Goal: Task Accomplishment & Management: Manage account settings

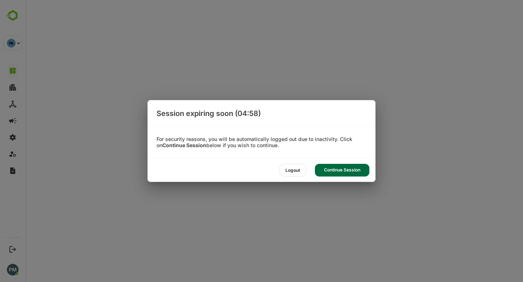
click at [341, 168] on div "Continue Session" at bounding box center [342, 170] width 54 height 13
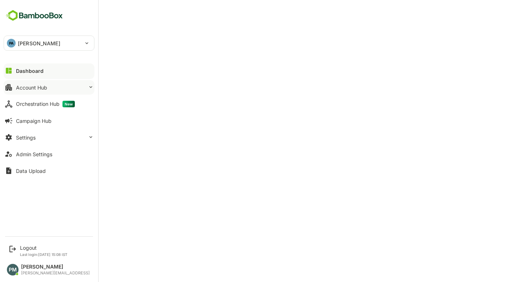
click at [34, 86] on div "Account Hub" at bounding box center [31, 88] width 31 height 6
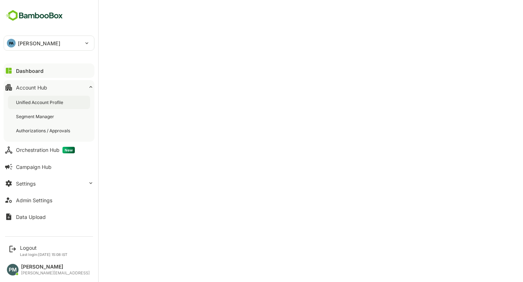
click at [58, 102] on div "Unified Account Profile" at bounding box center [40, 102] width 49 height 6
click at [37, 85] on div "Account Hub" at bounding box center [32, 88] width 33 height 6
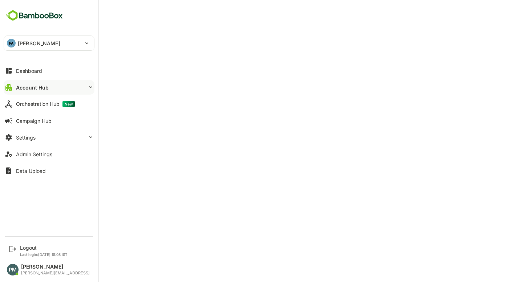
click at [39, 87] on div "Account Hub" at bounding box center [32, 88] width 33 height 6
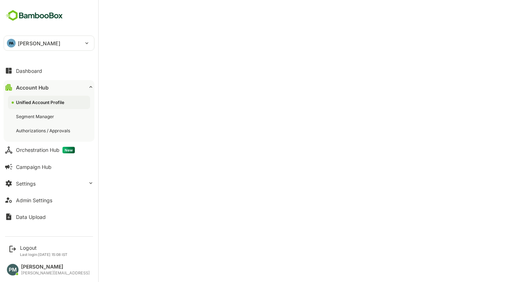
click at [42, 101] on div "Unified Account Profile" at bounding box center [41, 102] width 50 height 6
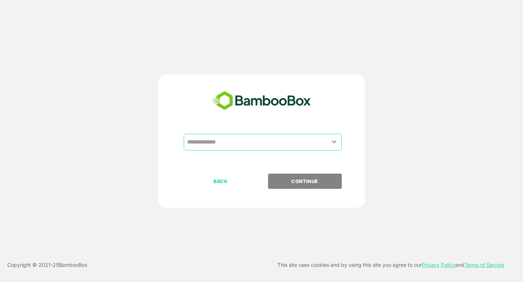
click at [197, 135] on input "text" at bounding box center [262, 142] width 155 height 14
click at [200, 139] on input "text" at bounding box center [262, 142] width 155 height 14
click at [194, 144] on input "text" at bounding box center [262, 142] width 155 height 14
click at [212, 142] on input "text" at bounding box center [262, 142] width 155 height 14
